Goal: Use online tool/utility

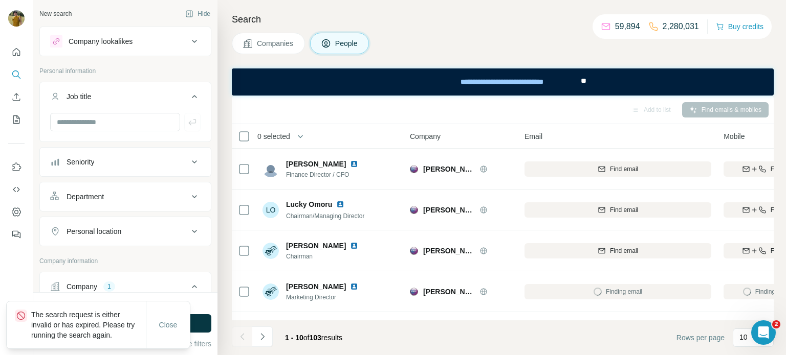
scroll to position [64, 69]
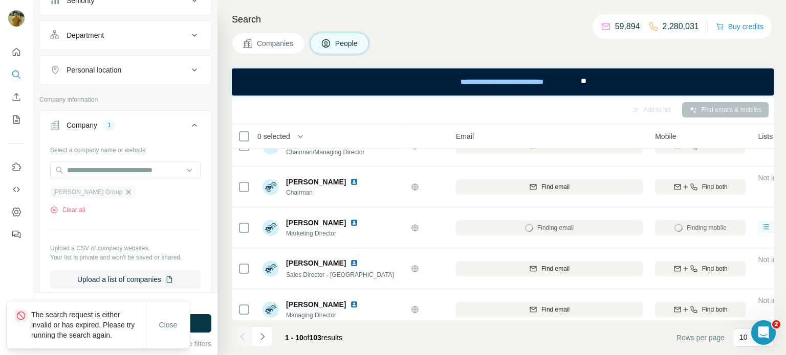
click at [124, 190] on icon "button" at bounding box center [128, 192] width 8 height 8
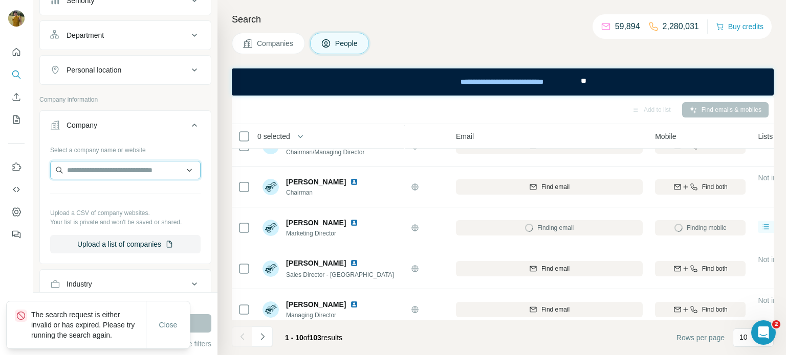
click at [92, 167] on input "text" at bounding box center [125, 170] width 150 height 18
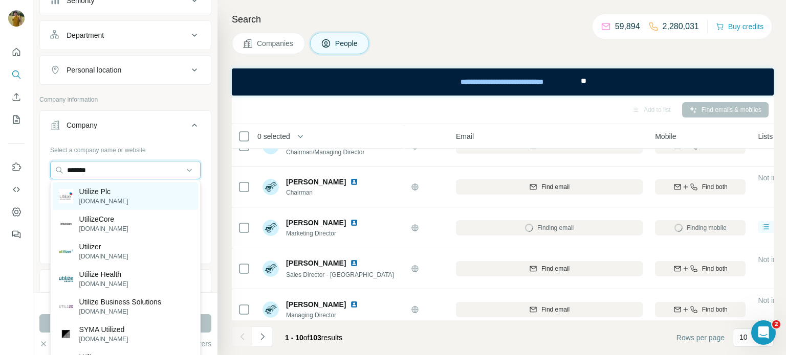
type input "*******"
click at [97, 197] on p "[DOMAIN_NAME]" at bounding box center [103, 201] width 49 height 9
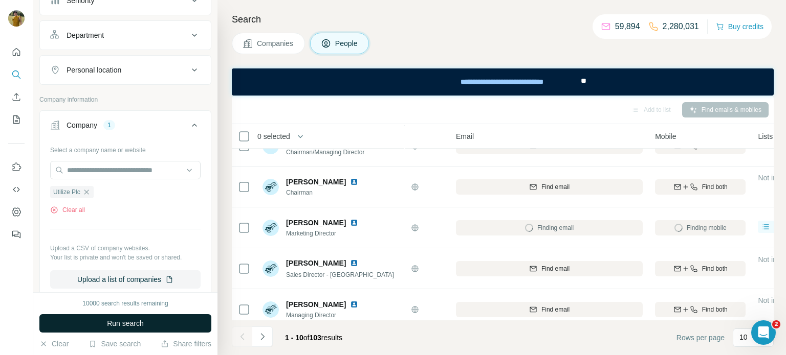
click at [114, 331] on button "Run search" at bounding box center [125, 324] width 172 height 18
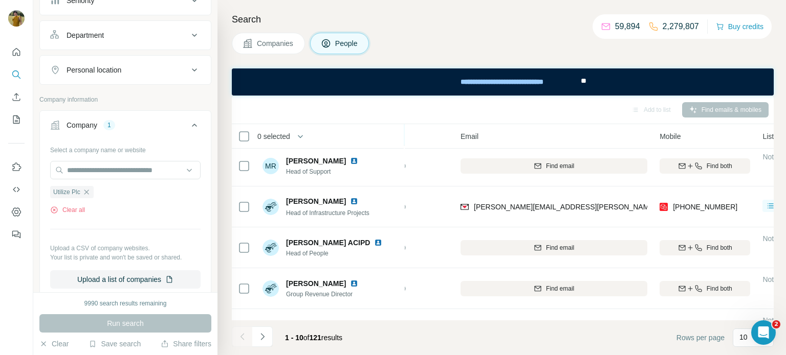
scroll to position [126, 63]
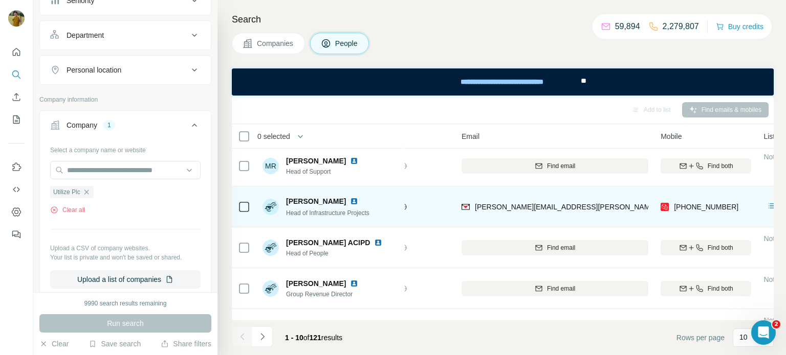
click at [350, 203] on img at bounding box center [354, 201] width 8 height 8
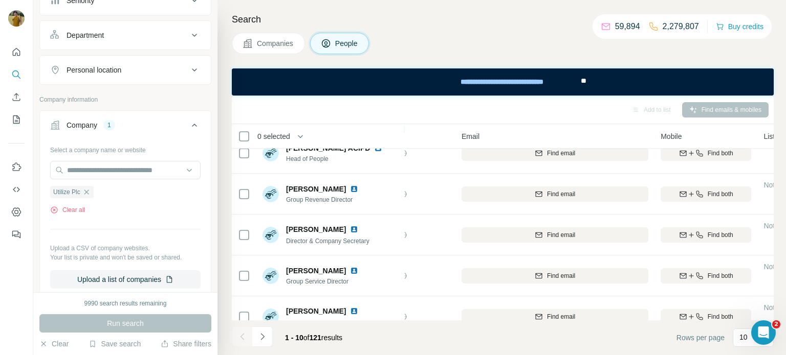
scroll to position [237, 63]
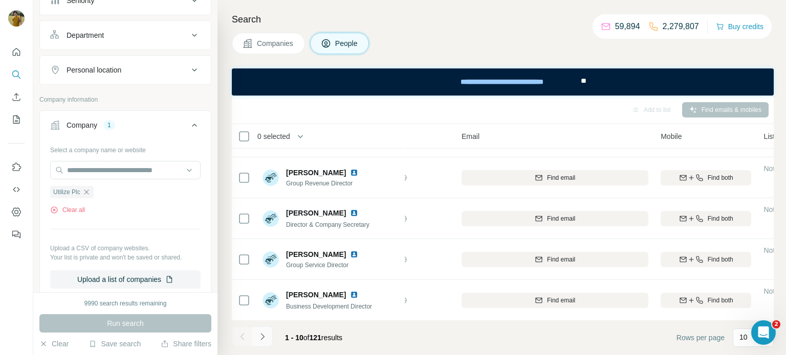
click at [267, 333] on button "Navigate to next page" at bounding box center [262, 337] width 20 height 20
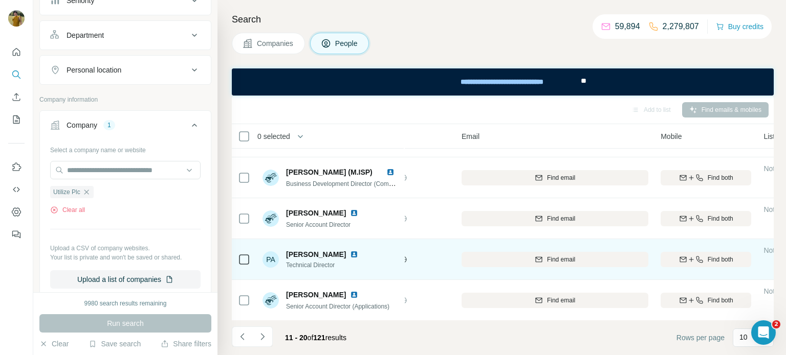
click at [350, 254] on img at bounding box center [354, 255] width 8 height 8
click at [719, 263] on span "Find both" at bounding box center [720, 259] width 26 height 9
